Goal: Check status: Check status

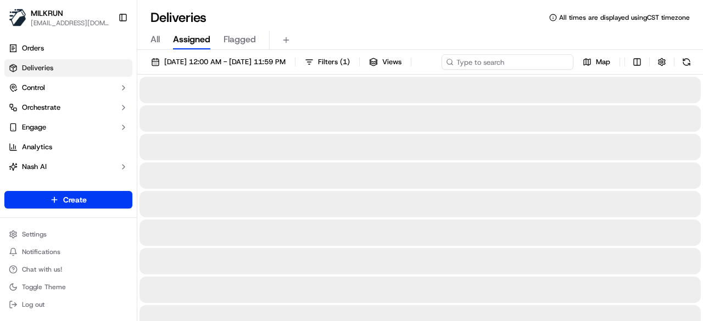
click at [506, 66] on div "[DATE] 12:00 AM - [DATE] 11:59 PM Filters ( 1 ) Views Map" at bounding box center [420, 64] width 566 height 20
paste input "1fa7ee5f-2df3-4658-807e-787ab9270fd8"
type input "1fa7ee5f-2df3-4658-807e-787ab9270fd8"
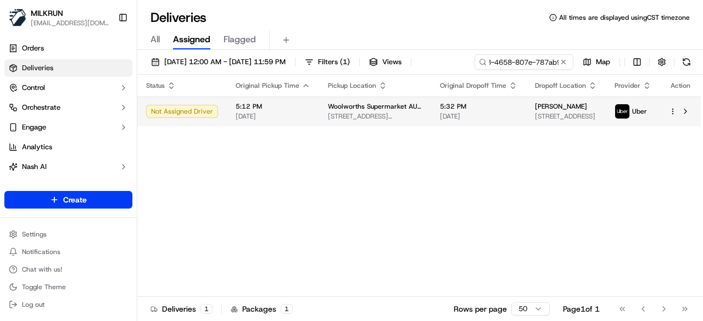
click at [476, 129] on div "Status Original Pickup Time Pickup Location Original Dropoff Time Dropoff Locat…" at bounding box center [419, 186] width 564 height 222
click at [471, 119] on span "[DATE]" at bounding box center [478, 116] width 77 height 9
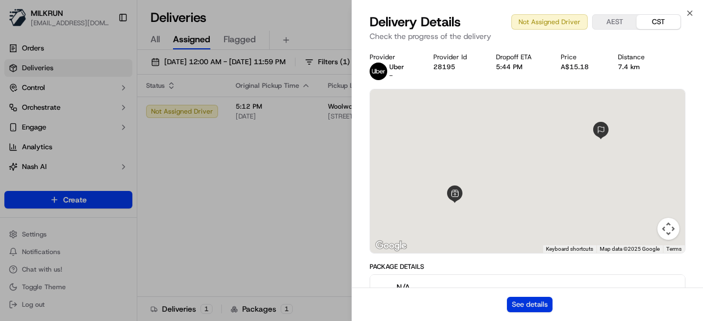
click at [525, 302] on button "See details" at bounding box center [530, 304] width 46 height 15
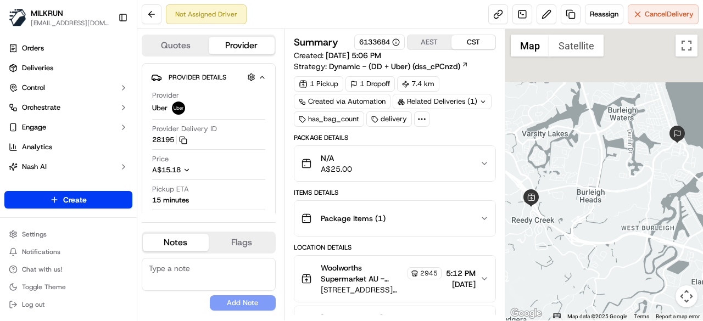
scroll to position [124, 0]
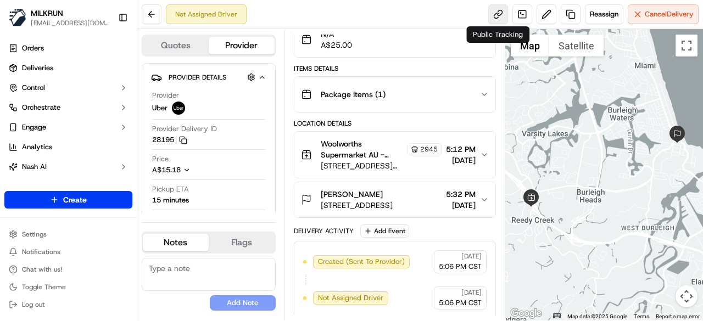
click at [499, 19] on link at bounding box center [498, 14] width 20 height 20
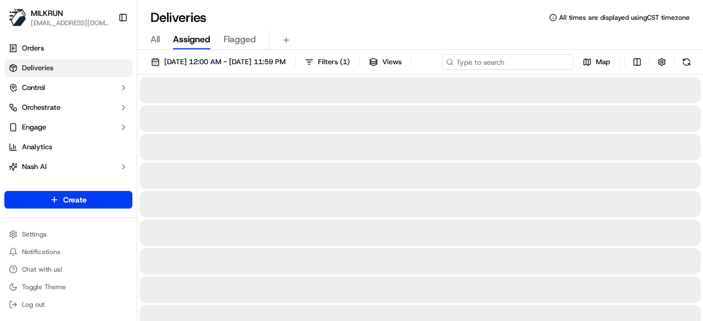
click at [541, 62] on div "[DATE] 12:00 AM - [DATE] 11:59 PM Filters ( 1 ) Views Map" at bounding box center [420, 64] width 566 height 20
paste input "1fa7ee5f-2df3-4658-807e-787ab9270fd8"
type input "1fa7ee5f-2df3-4658-807e-787ab9270fd8"
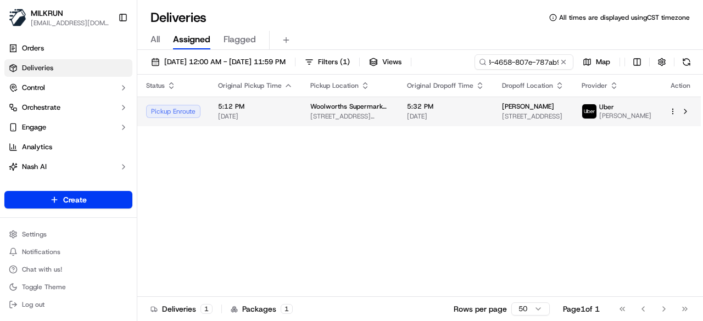
click at [450, 137] on div "Status Original Pickup Time Pickup Location Original Dropoff Time Dropoff Locat…" at bounding box center [419, 186] width 564 height 222
click at [472, 126] on td "5:32 PM [DATE]" at bounding box center [445, 112] width 95 height 30
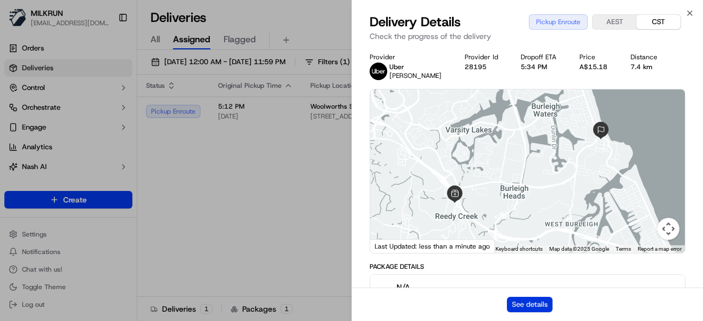
click at [523, 303] on button "See details" at bounding box center [530, 304] width 46 height 15
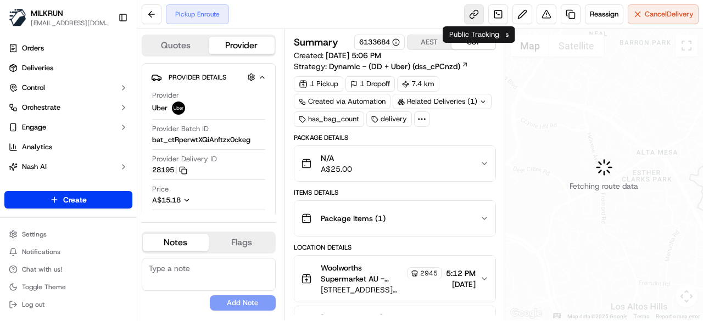
click at [472, 14] on link at bounding box center [474, 14] width 20 height 20
